Goal: Information Seeking & Learning: Find specific fact

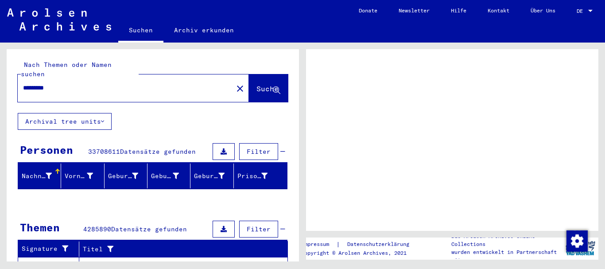
click at [256, 84] on span "Suche" at bounding box center [267, 88] width 22 height 9
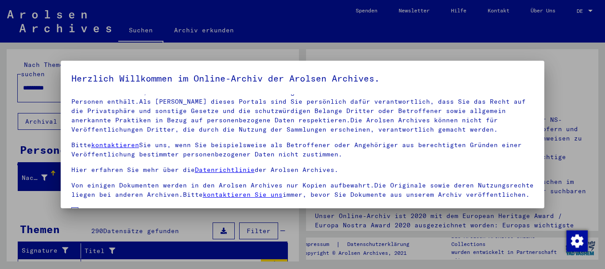
scroll to position [47, 0]
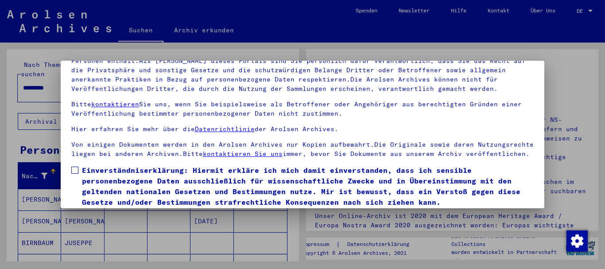
click at [75, 133] on mat-dialog-content "Unsere Nutzungsbedingungen wurden durch den Internationalen Ausschuss als obers…" at bounding box center [303, 141] width 484 height 175
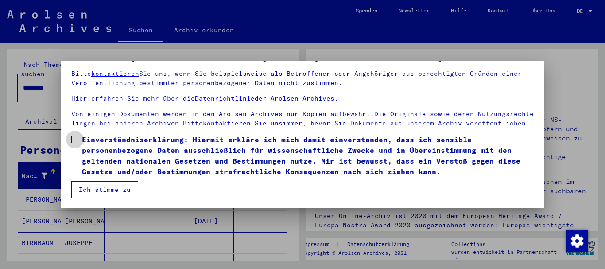
click at [76, 142] on span at bounding box center [74, 139] width 7 height 7
click at [111, 191] on button "Ich stimme zu" at bounding box center [104, 189] width 67 height 17
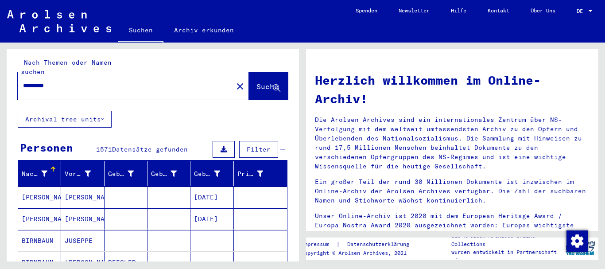
scroll to position [0, 0]
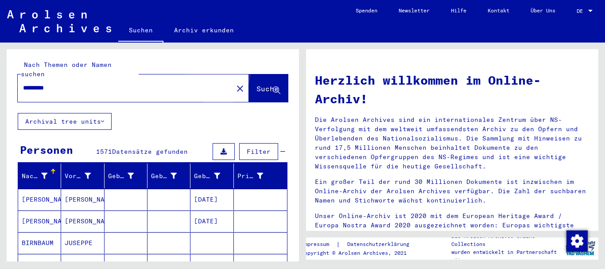
click at [249, 74] on button "Suche" at bounding box center [268, 87] width 39 height 27
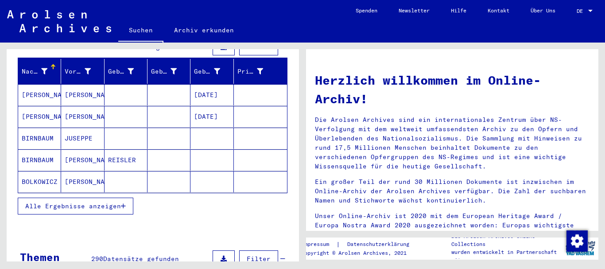
scroll to position [133, 0]
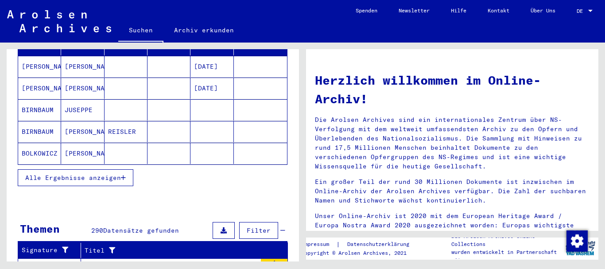
click at [102, 173] on span "Alle Ergebnisse anzeigen" at bounding box center [73, 177] width 96 height 8
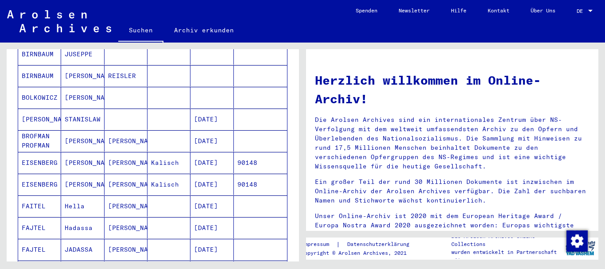
scroll to position [0, 0]
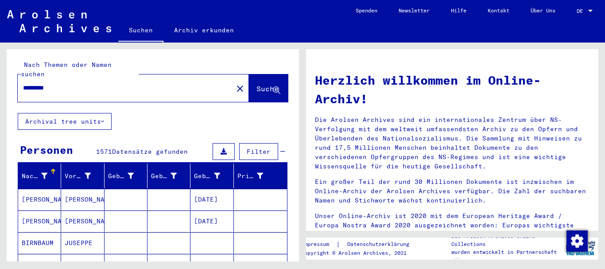
click at [87, 85] on div "*********" at bounding box center [120, 88] width 204 height 20
click at [80, 83] on input "*********" at bounding box center [122, 87] width 199 height 9
type input "**********"
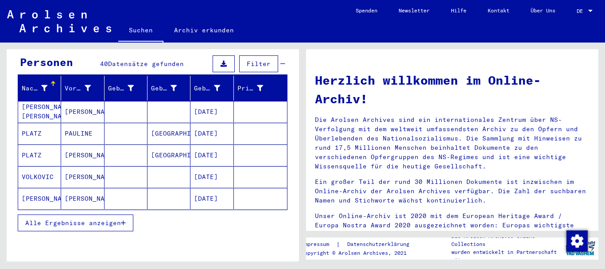
scroll to position [89, 0]
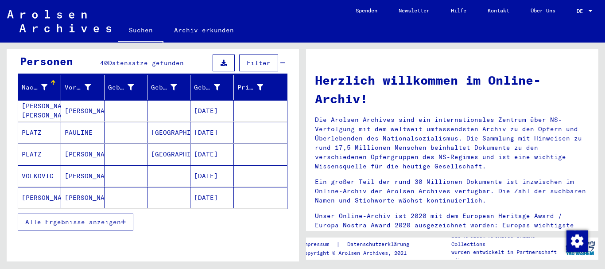
click at [88, 217] on button "Alle Ergebnisse anzeigen" at bounding box center [76, 221] width 116 height 17
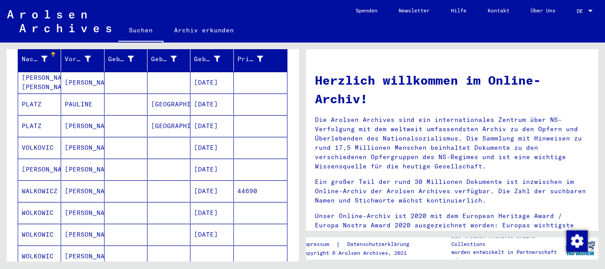
scroll to position [133, 0]
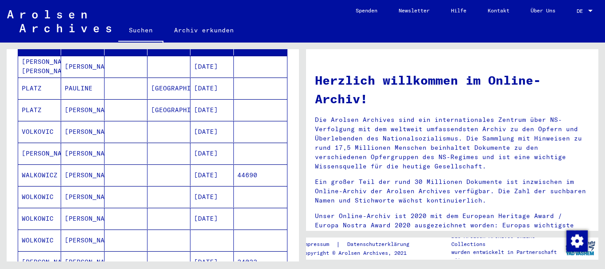
click at [205, 186] on mat-cell "[DATE]" at bounding box center [211, 196] width 43 height 21
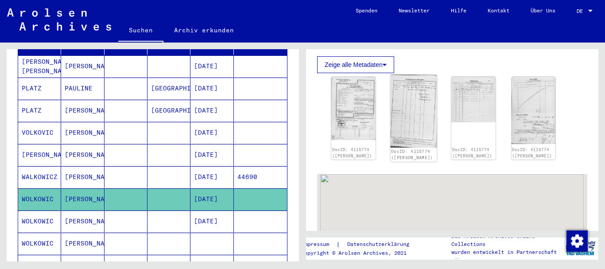
scroll to position [266, 0]
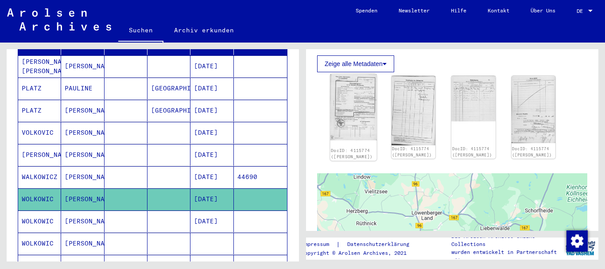
click at [361, 109] on img at bounding box center [353, 107] width 46 height 66
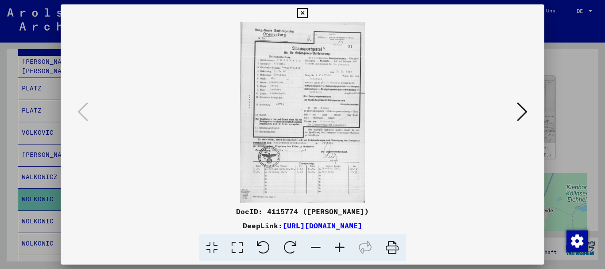
click at [331, 149] on img at bounding box center [303, 112] width 424 height 180
click at [343, 250] on icon at bounding box center [339, 247] width 24 height 27
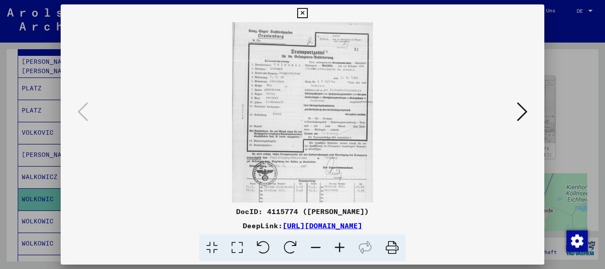
click at [343, 250] on icon at bounding box center [339, 247] width 24 height 27
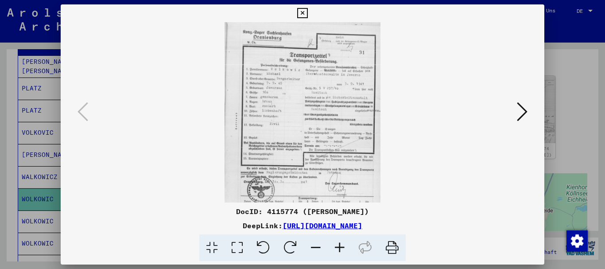
click at [343, 250] on icon at bounding box center [339, 247] width 24 height 27
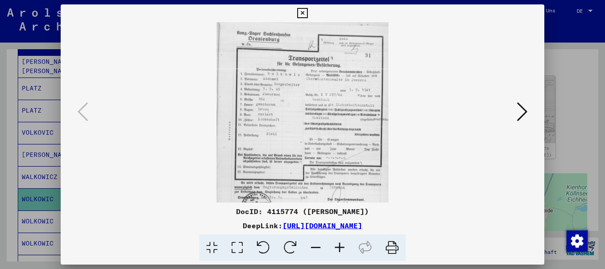
click at [343, 250] on icon at bounding box center [339, 247] width 24 height 27
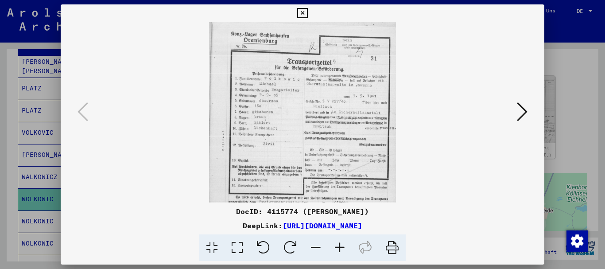
click at [343, 250] on icon at bounding box center [339, 247] width 24 height 27
click at [342, 249] on icon at bounding box center [339, 247] width 24 height 27
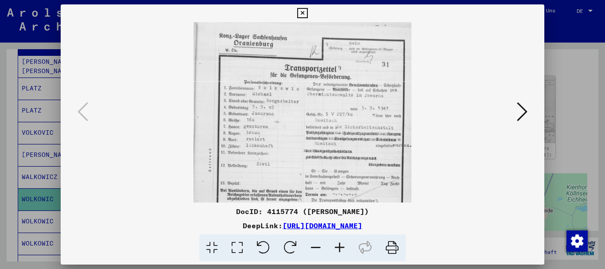
click at [342, 249] on icon at bounding box center [339, 247] width 24 height 27
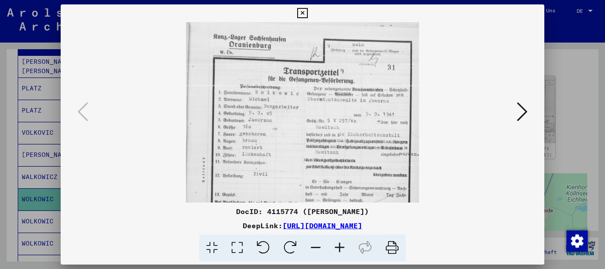
click at [342, 249] on icon at bounding box center [339, 247] width 24 height 27
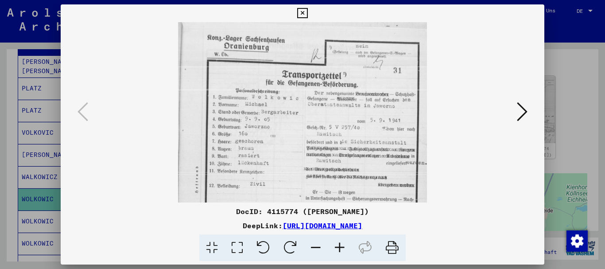
click at [342, 249] on icon at bounding box center [339, 247] width 24 height 27
click at [341, 249] on icon at bounding box center [339, 247] width 24 height 27
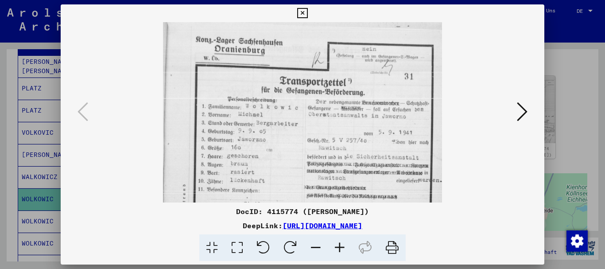
click at [341, 248] on icon at bounding box center [339, 247] width 24 height 27
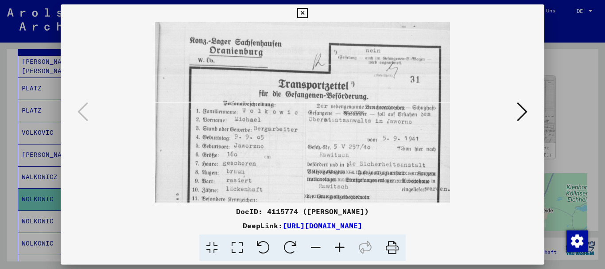
click at [341, 248] on icon at bounding box center [339, 247] width 24 height 27
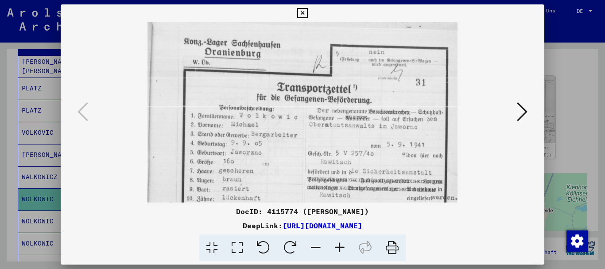
click at [341, 248] on icon at bounding box center [339, 247] width 24 height 27
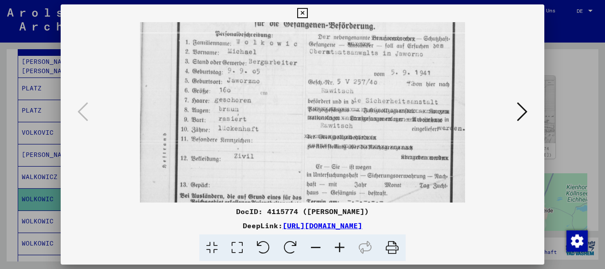
scroll to position [78, 0]
drag, startPoint x: 385, startPoint y: 171, endPoint x: 380, endPoint y: 93, distance: 78.5
click at [380, 93] on img at bounding box center [302, 178] width 325 height 468
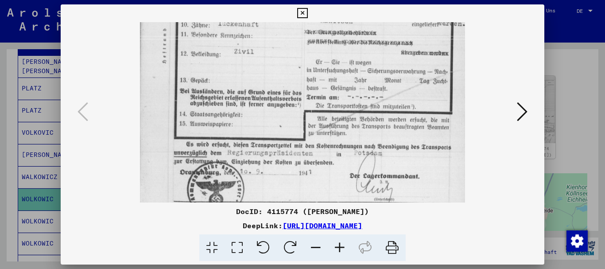
scroll to position [195, 0]
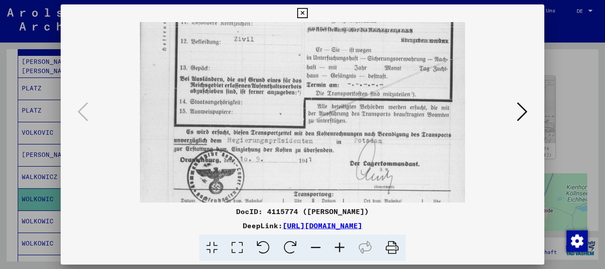
drag, startPoint x: 354, startPoint y: 167, endPoint x: 358, endPoint y: 50, distance: 116.4
click at [358, 50] on img at bounding box center [302, 61] width 325 height 468
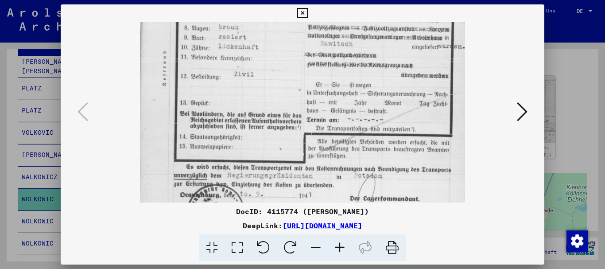
drag, startPoint x: 360, startPoint y: 166, endPoint x: 368, endPoint y: 153, distance: 15.7
click at [368, 153] on img at bounding box center [302, 96] width 325 height 468
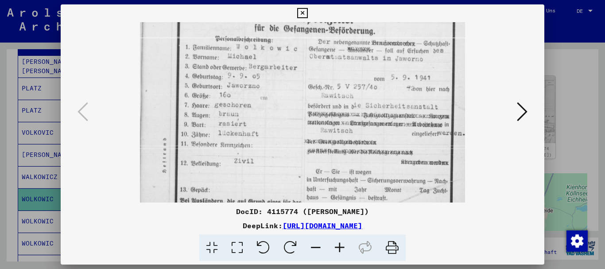
drag, startPoint x: 401, startPoint y: 51, endPoint x: 400, endPoint y: 127, distance: 75.7
click at [400, 127] on img at bounding box center [302, 183] width 325 height 468
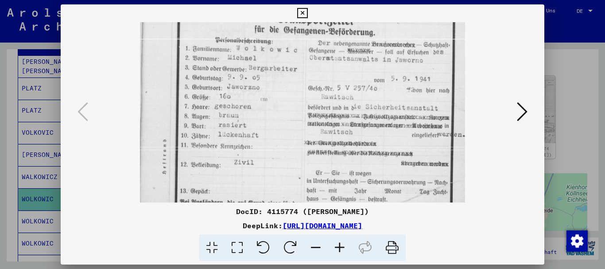
click at [525, 115] on icon at bounding box center [521, 111] width 11 height 21
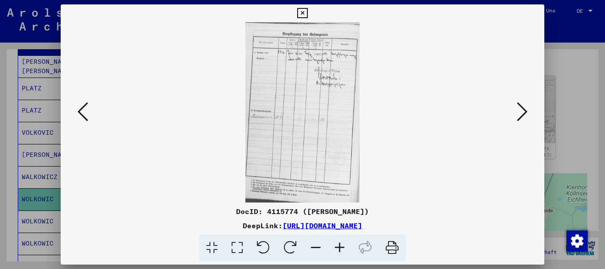
click at [520, 115] on icon at bounding box center [521, 111] width 11 height 21
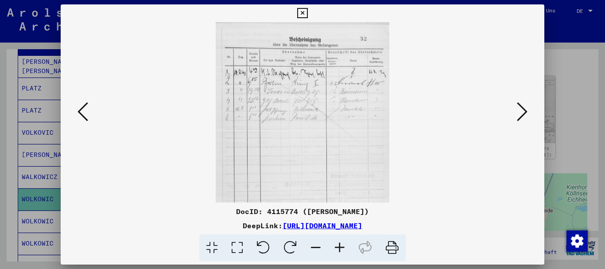
click at [508, 104] on viewer-one-image at bounding box center [303, 112] width 424 height 180
click at [528, 112] on button at bounding box center [522, 112] width 16 height 25
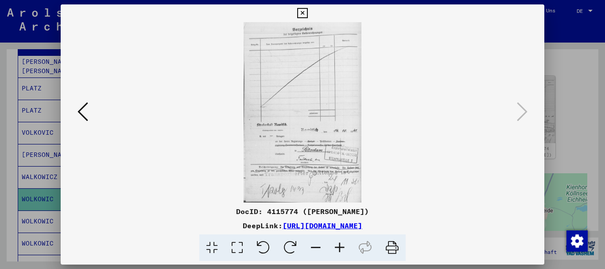
click at [304, 11] on icon at bounding box center [302, 13] width 10 height 11
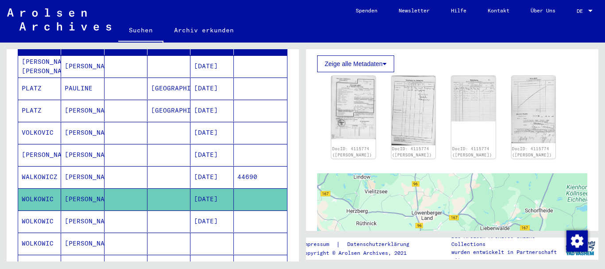
click at [190, 210] on mat-cell "[DATE]" at bounding box center [211, 221] width 43 height 22
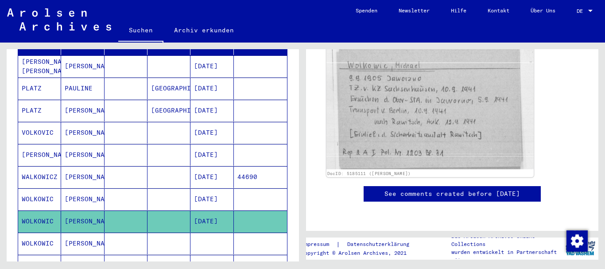
scroll to position [82, 0]
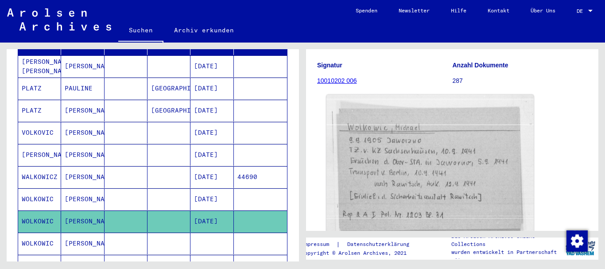
click at [459, 180] on img at bounding box center [429, 162] width 207 height 137
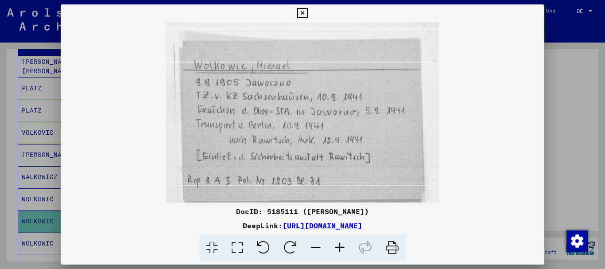
click at [299, 14] on icon at bounding box center [302, 13] width 10 height 11
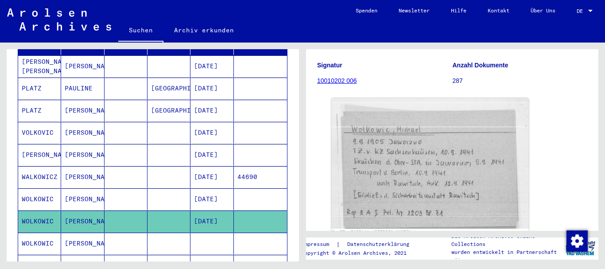
click at [46, 236] on icon at bounding box center [37, 233] width 22 height 35
click at [41, 233] on icon at bounding box center [37, 233] width 22 height 35
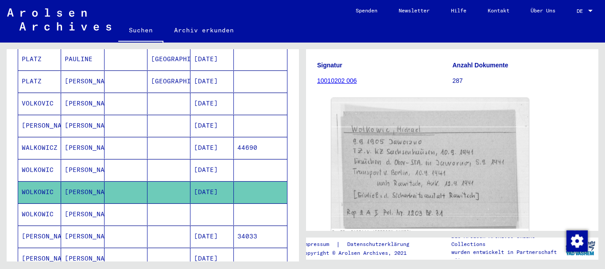
scroll to position [177, 0]
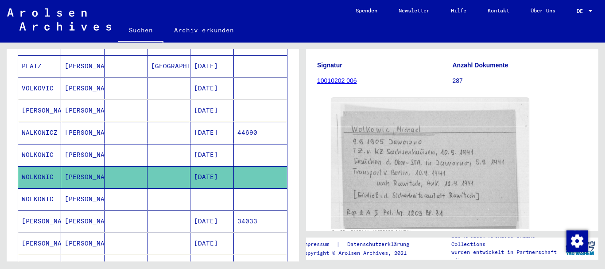
click at [43, 193] on mat-cell "WOLKOWIC" at bounding box center [39, 199] width 43 height 22
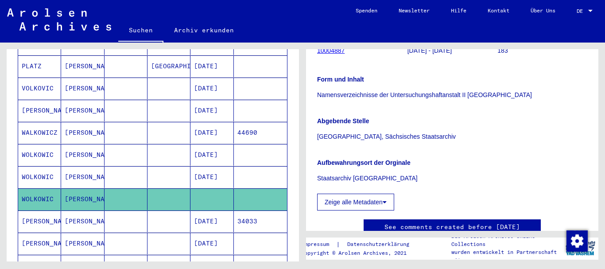
scroll to position [133, 0]
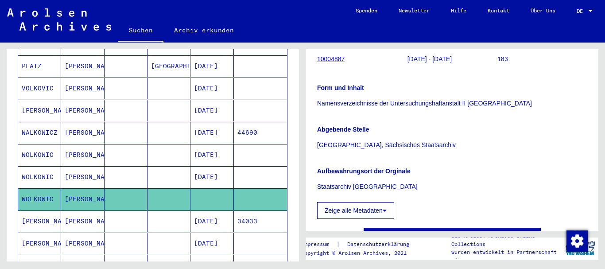
click at [39, 212] on mat-cell "[PERSON_NAME]" at bounding box center [39, 221] width 43 height 22
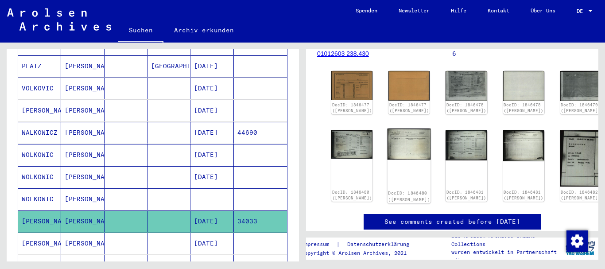
scroll to position [89, 0]
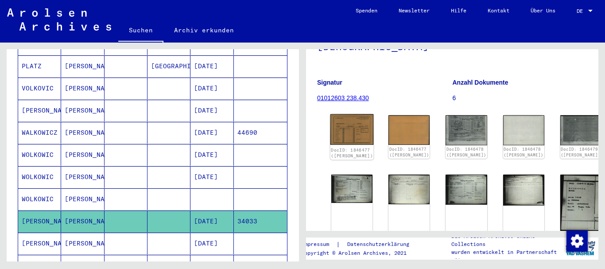
click at [342, 123] on img at bounding box center [351, 129] width 43 height 31
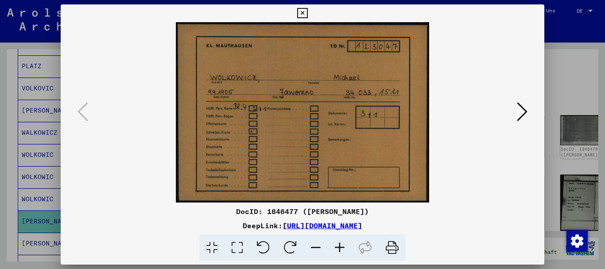
click at [527, 108] on icon at bounding box center [521, 111] width 11 height 21
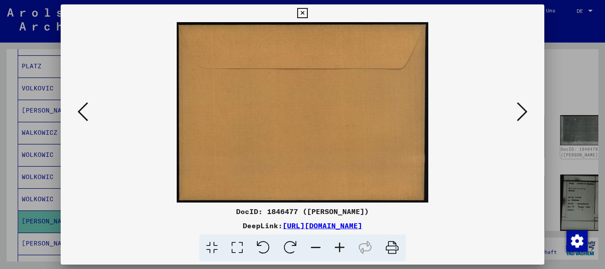
click at [527, 108] on icon at bounding box center [521, 111] width 11 height 21
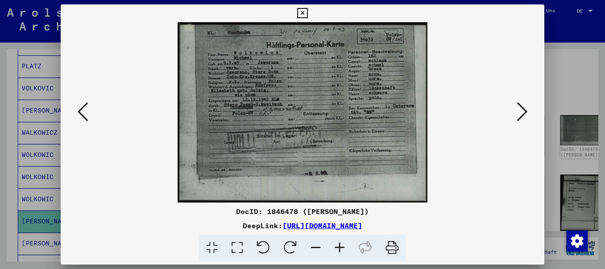
drag, startPoint x: 250, startPoint y: 67, endPoint x: 258, endPoint y: 67, distance: 8.4
click at [250, 67] on img at bounding box center [303, 112] width 424 height 180
click at [335, 247] on icon at bounding box center [339, 247] width 24 height 27
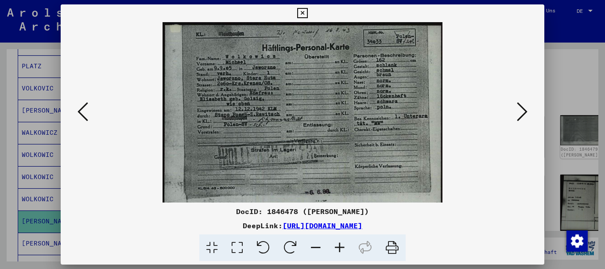
click at [335, 247] on icon at bounding box center [339, 247] width 24 height 27
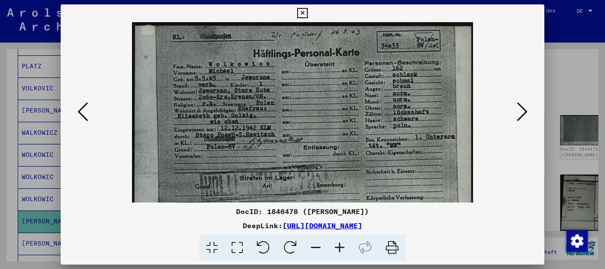
click at [520, 112] on icon at bounding box center [521, 111] width 11 height 21
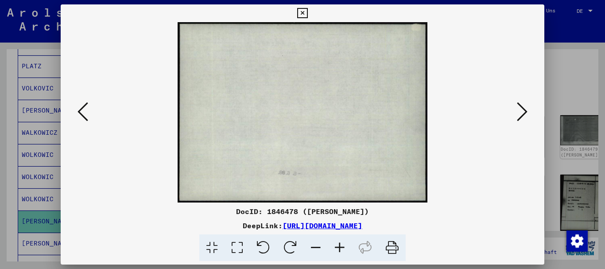
click at [520, 112] on icon at bounding box center [521, 111] width 11 height 21
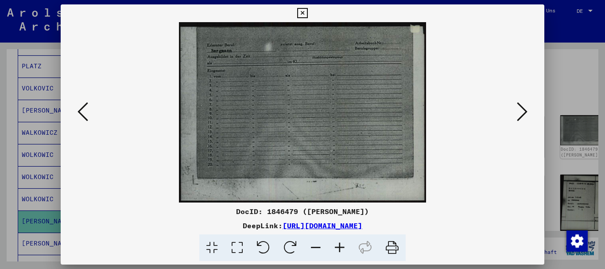
click at [520, 112] on icon at bounding box center [521, 111] width 11 height 21
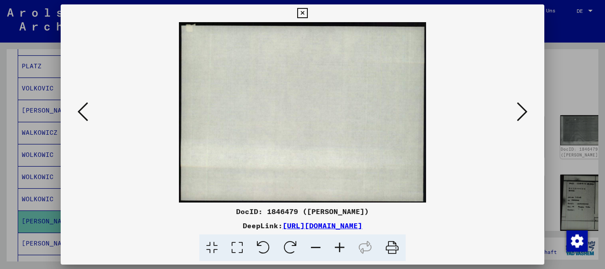
click at [521, 113] on icon at bounding box center [521, 111] width 11 height 21
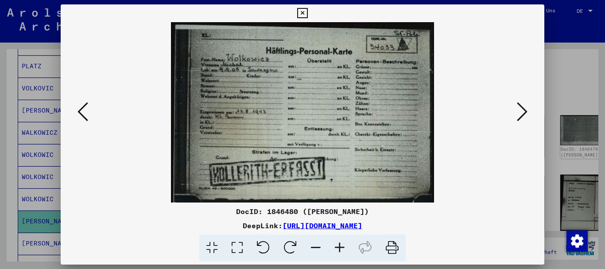
click at [521, 113] on icon at bounding box center [521, 111] width 11 height 21
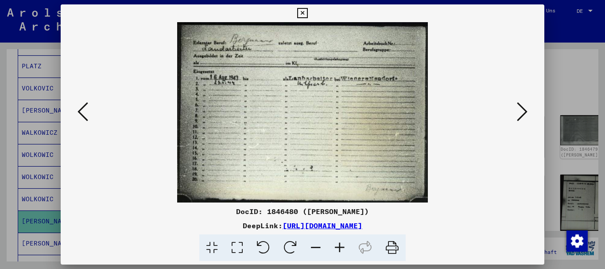
click at [521, 113] on icon at bounding box center [521, 111] width 11 height 21
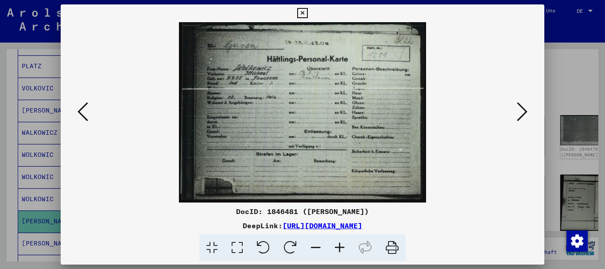
click at [516, 117] on icon at bounding box center [521, 111] width 11 height 21
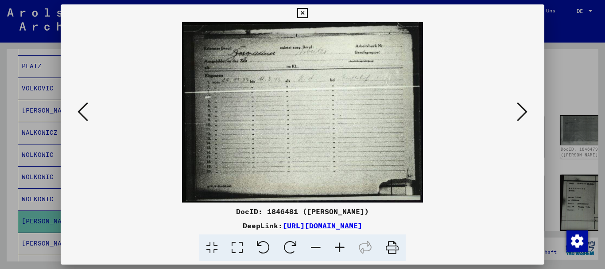
click at [516, 117] on icon at bounding box center [521, 111] width 11 height 21
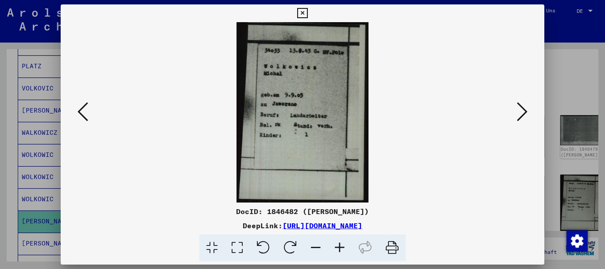
click at [516, 117] on icon at bounding box center [521, 111] width 11 height 21
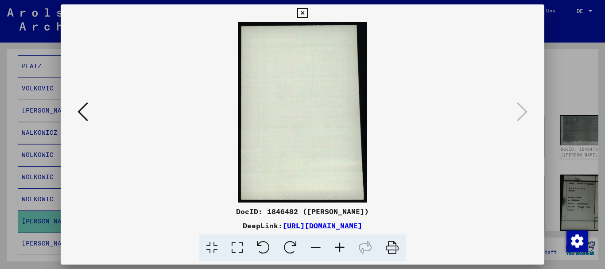
click at [297, 12] on icon at bounding box center [302, 13] width 10 height 11
